Goal: Information Seeking & Learning: Learn about a topic

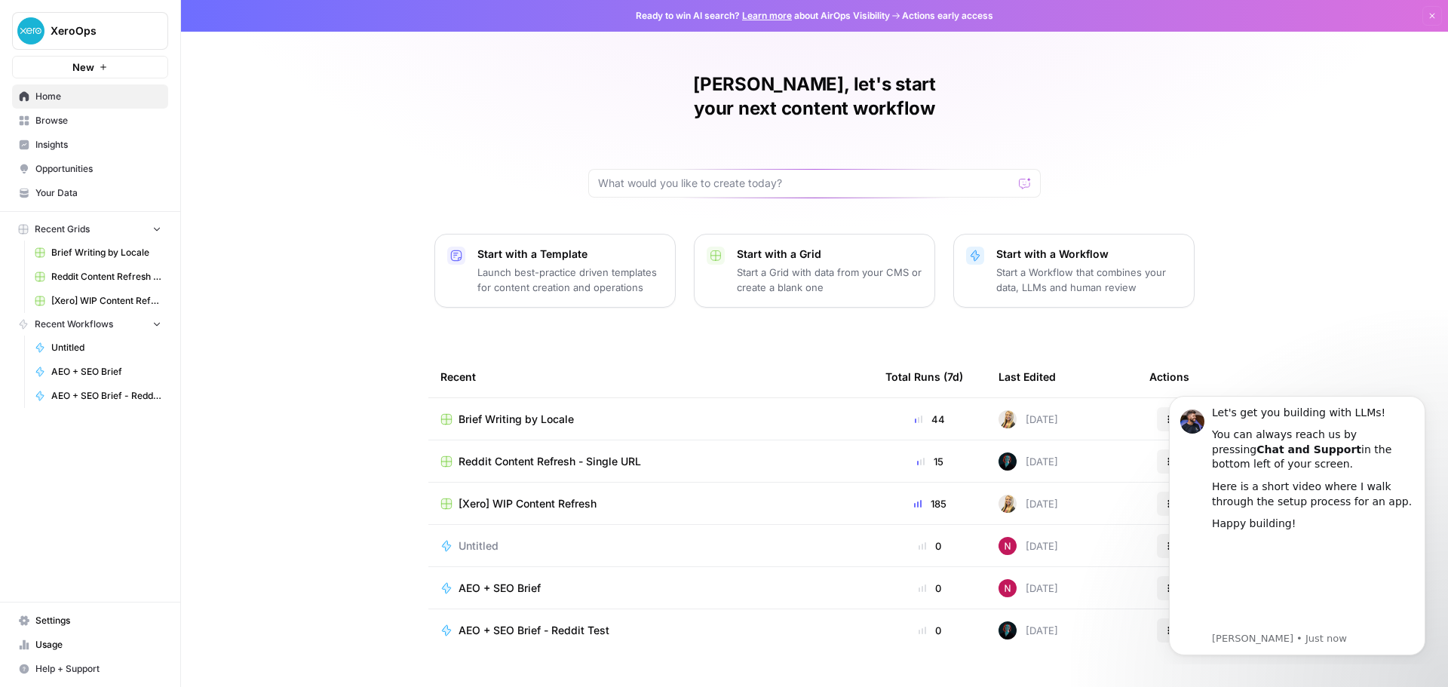
click at [733, 412] on div "Brief Writing by Locale" at bounding box center [650, 419] width 421 height 15
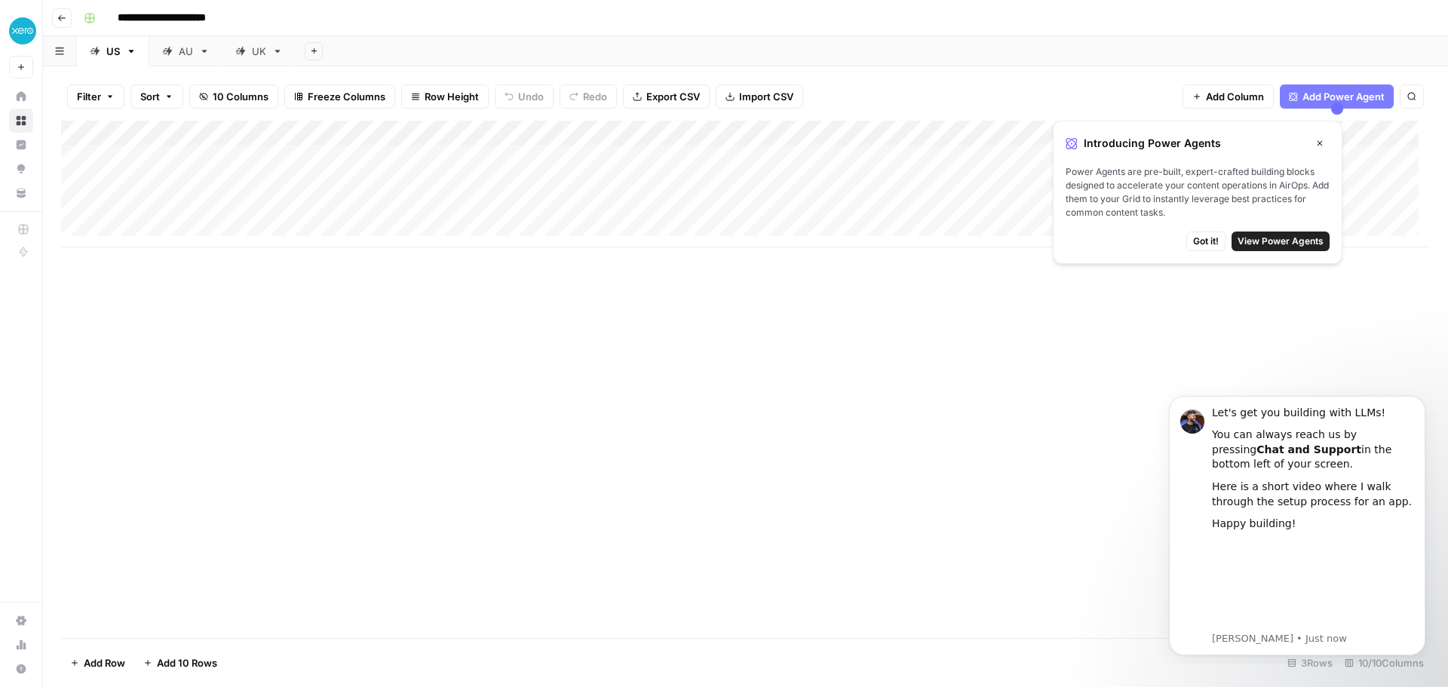
click at [61, 20] on icon "button" at bounding box center [62, 18] width 8 height 6
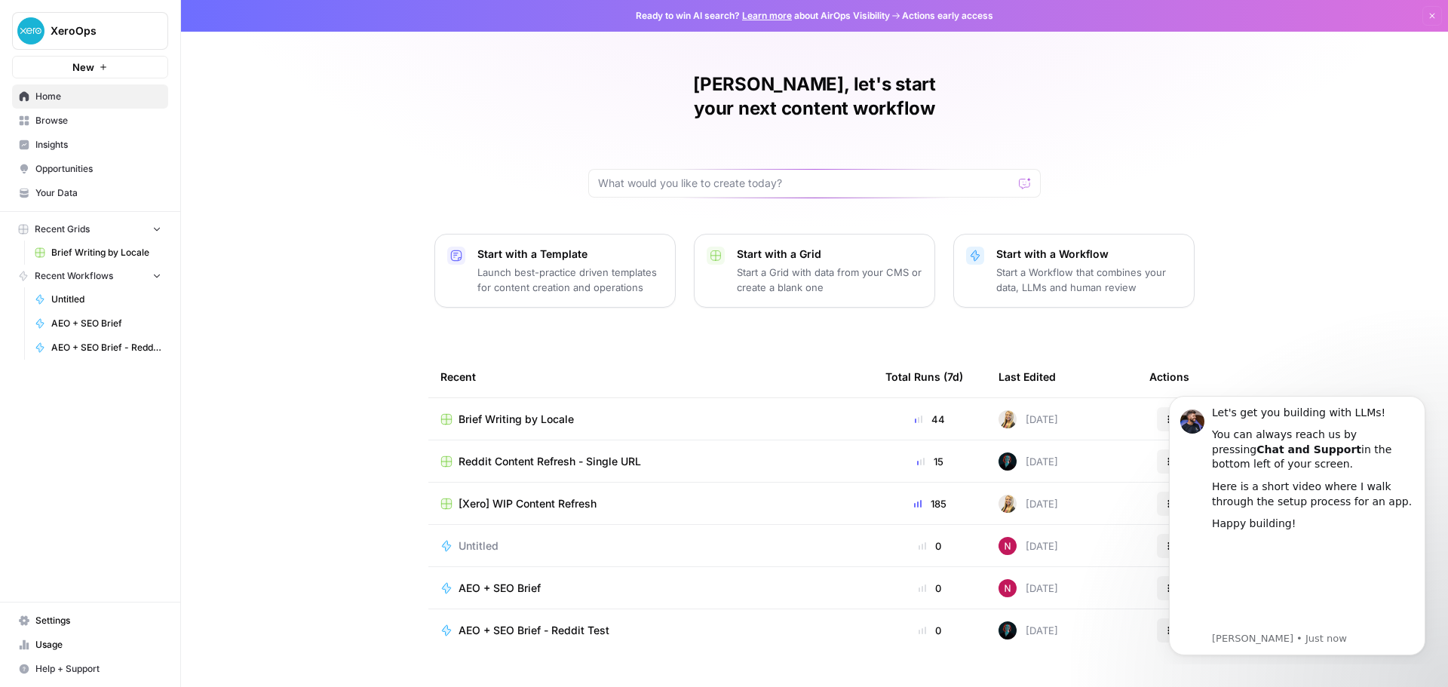
scroll to position [7, 0]
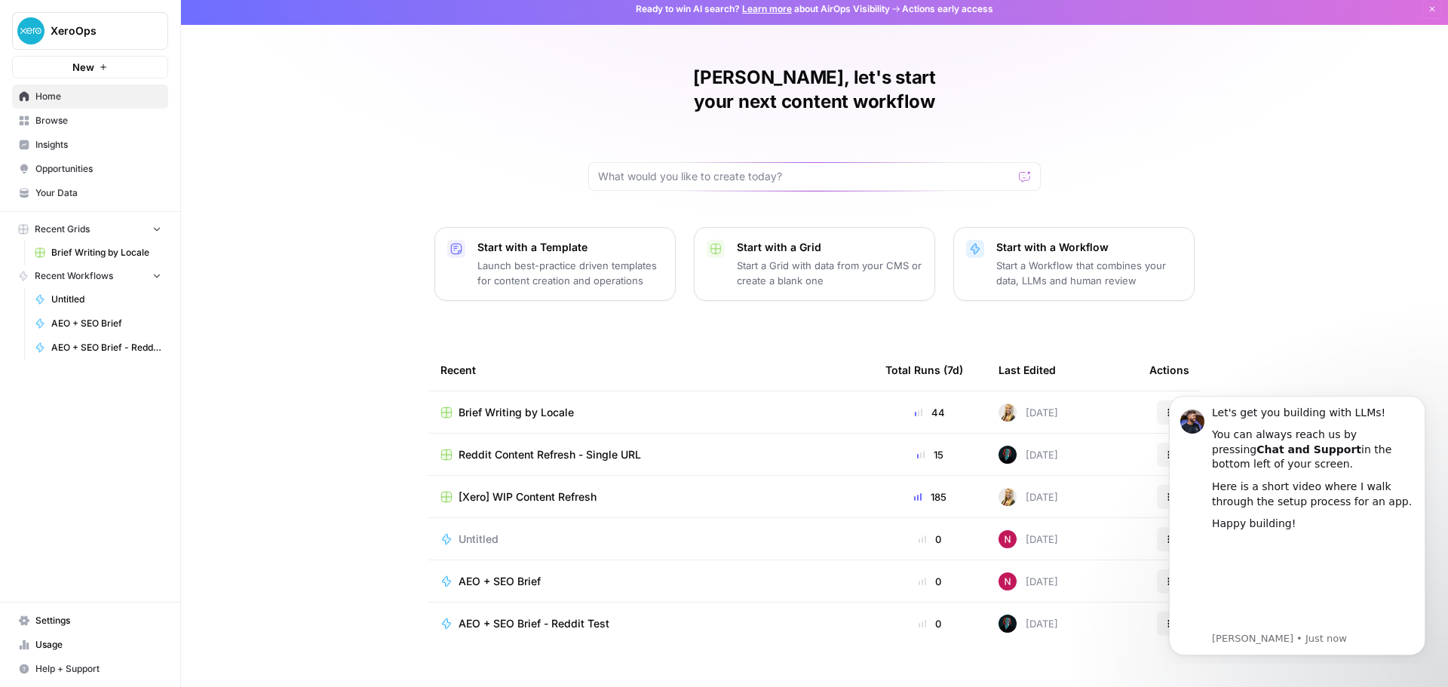
click at [751, 490] on div "[Xero] WIP Content Refresh" at bounding box center [650, 497] width 421 height 15
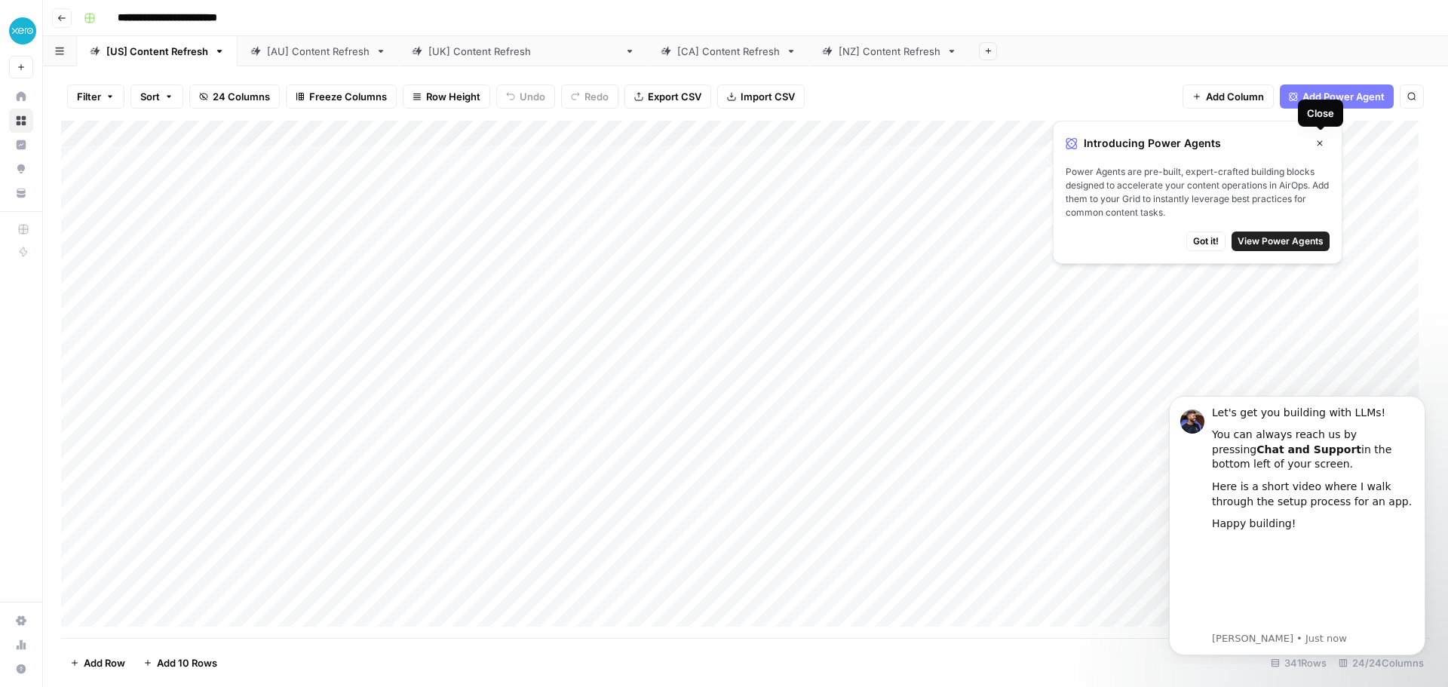
click at [1206, 235] on span "Got it!" at bounding box center [1206, 242] width 26 height 14
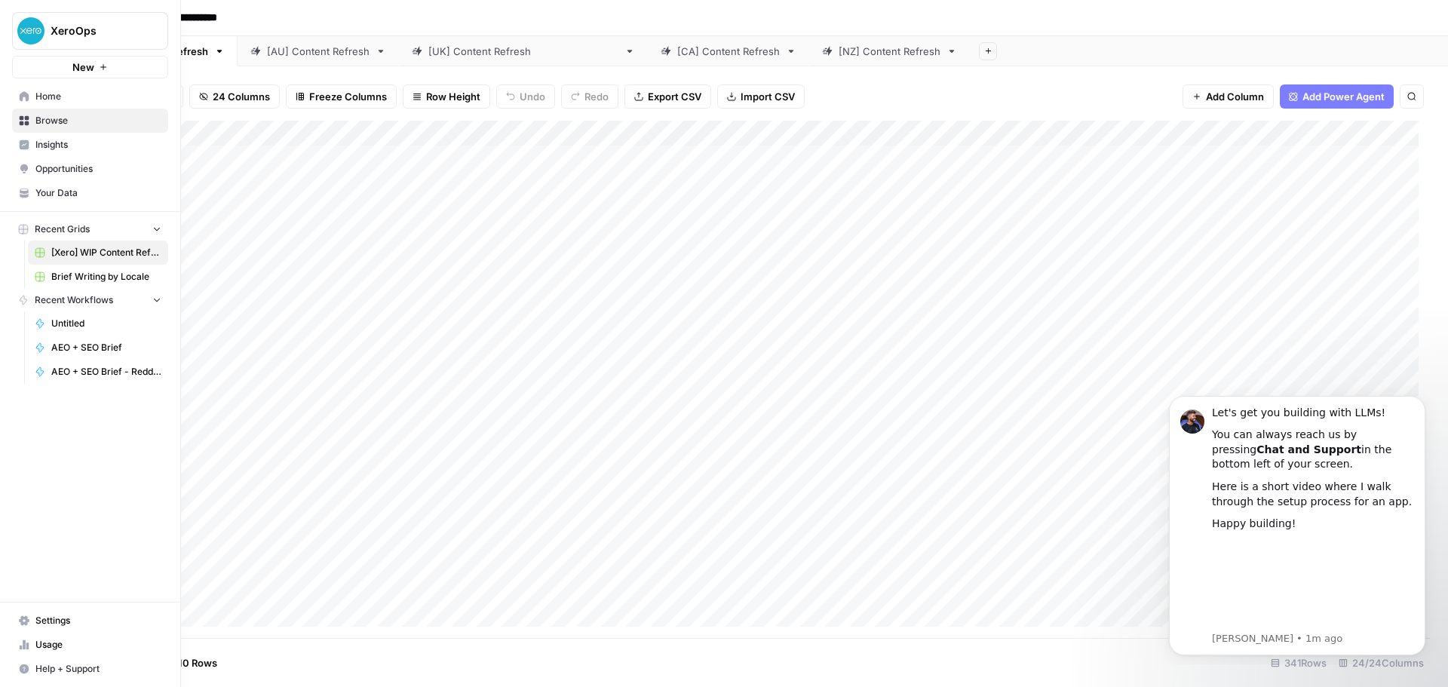
click at [45, 95] on span "Home" at bounding box center [98, 97] width 126 height 14
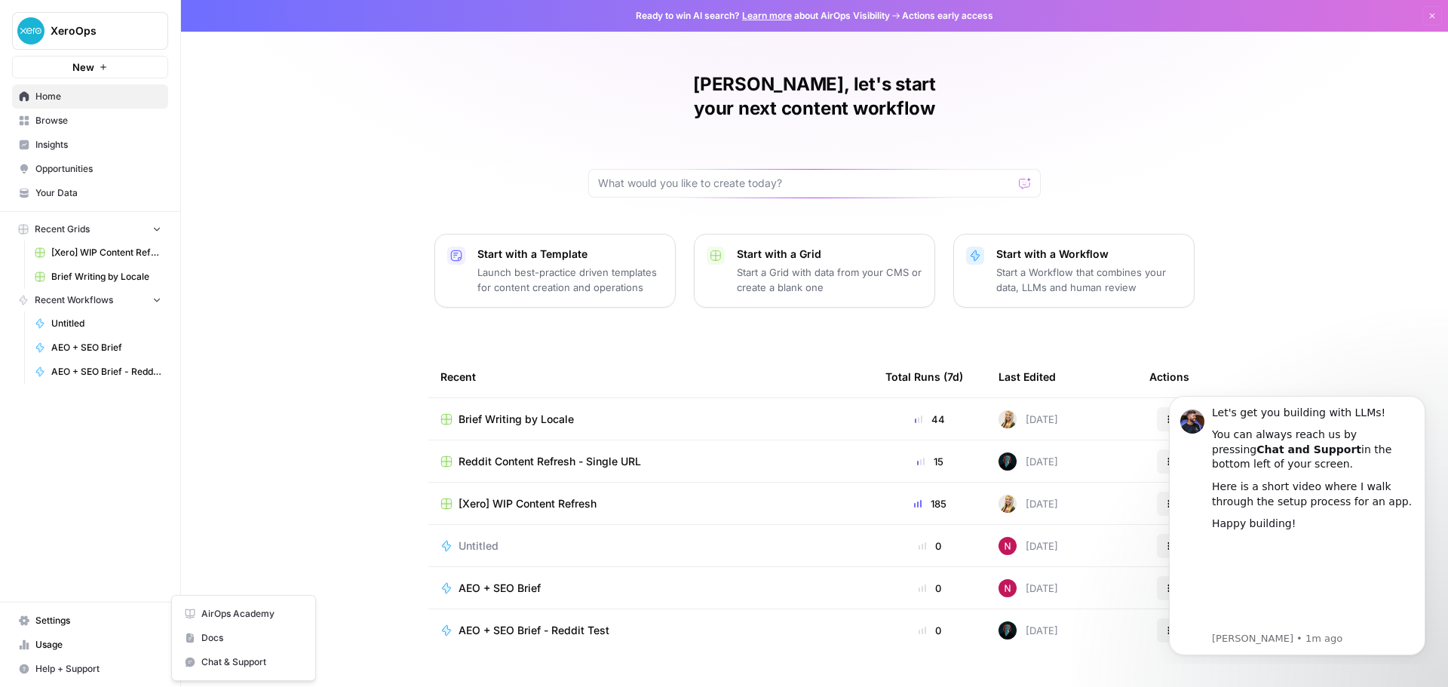
click at [63, 670] on span "Help + Support" at bounding box center [98, 669] width 126 height 14
click at [220, 618] on span "AirOps Academy" at bounding box center [251, 614] width 101 height 14
